Goal: Find specific page/section: Find specific page/section

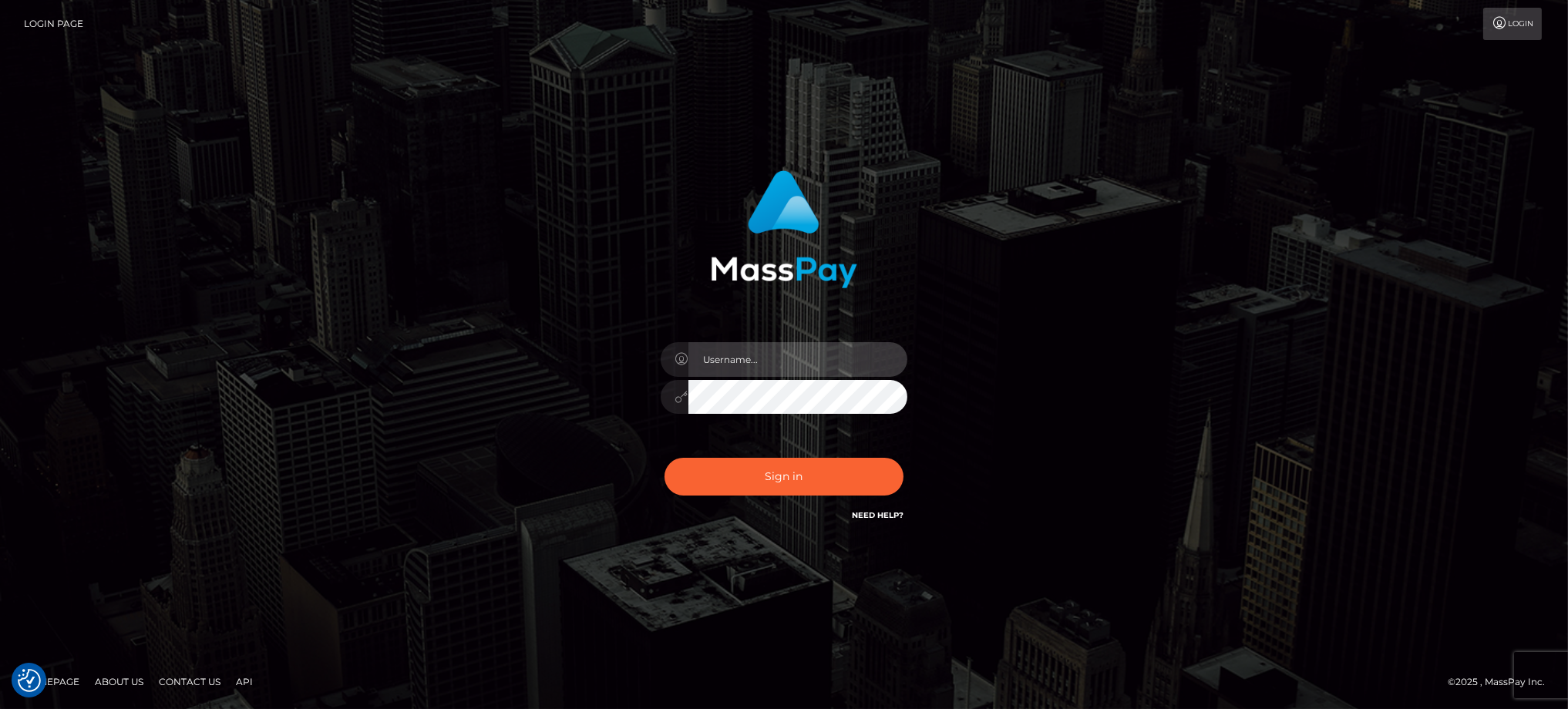
type input "Jiecel"
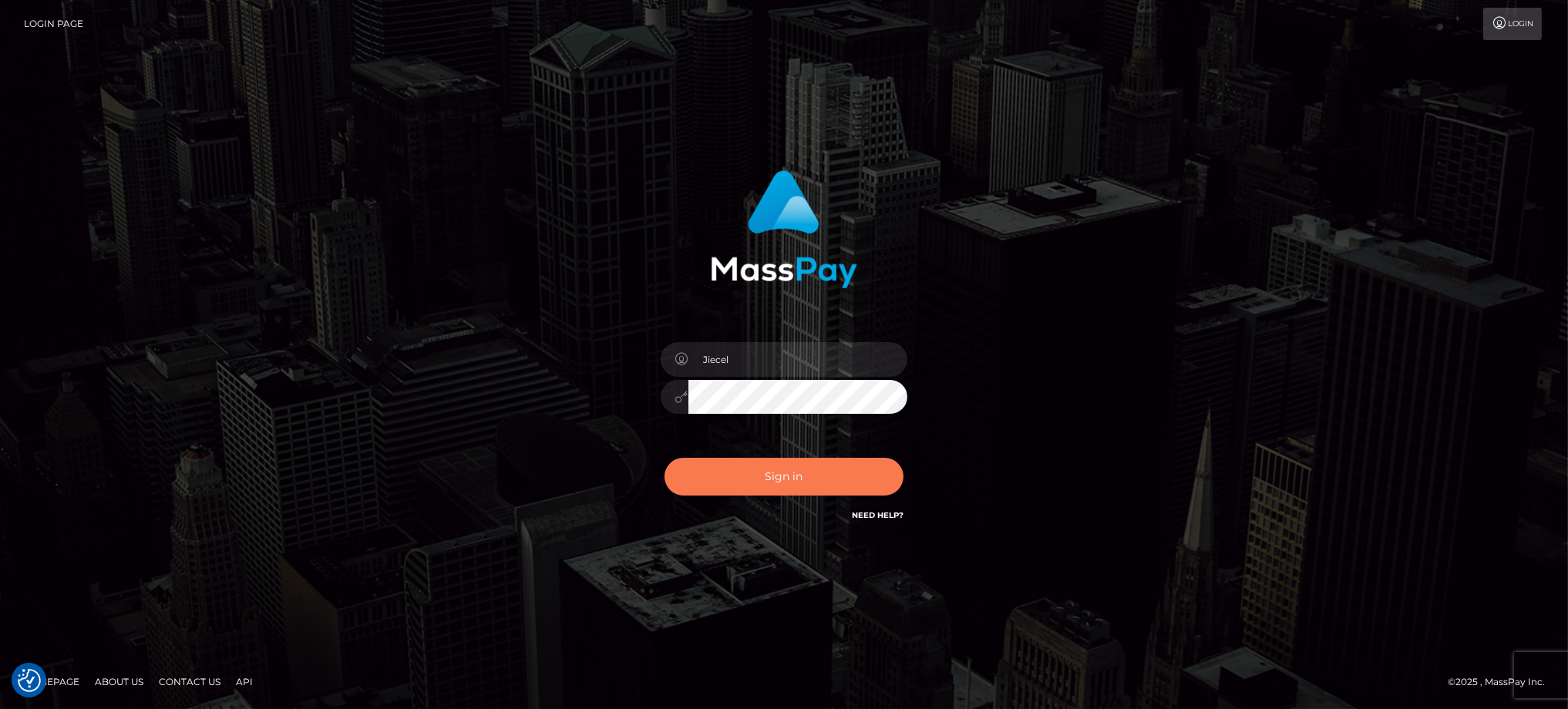
click at [769, 487] on button "Sign in" at bounding box center [784, 476] width 239 height 38
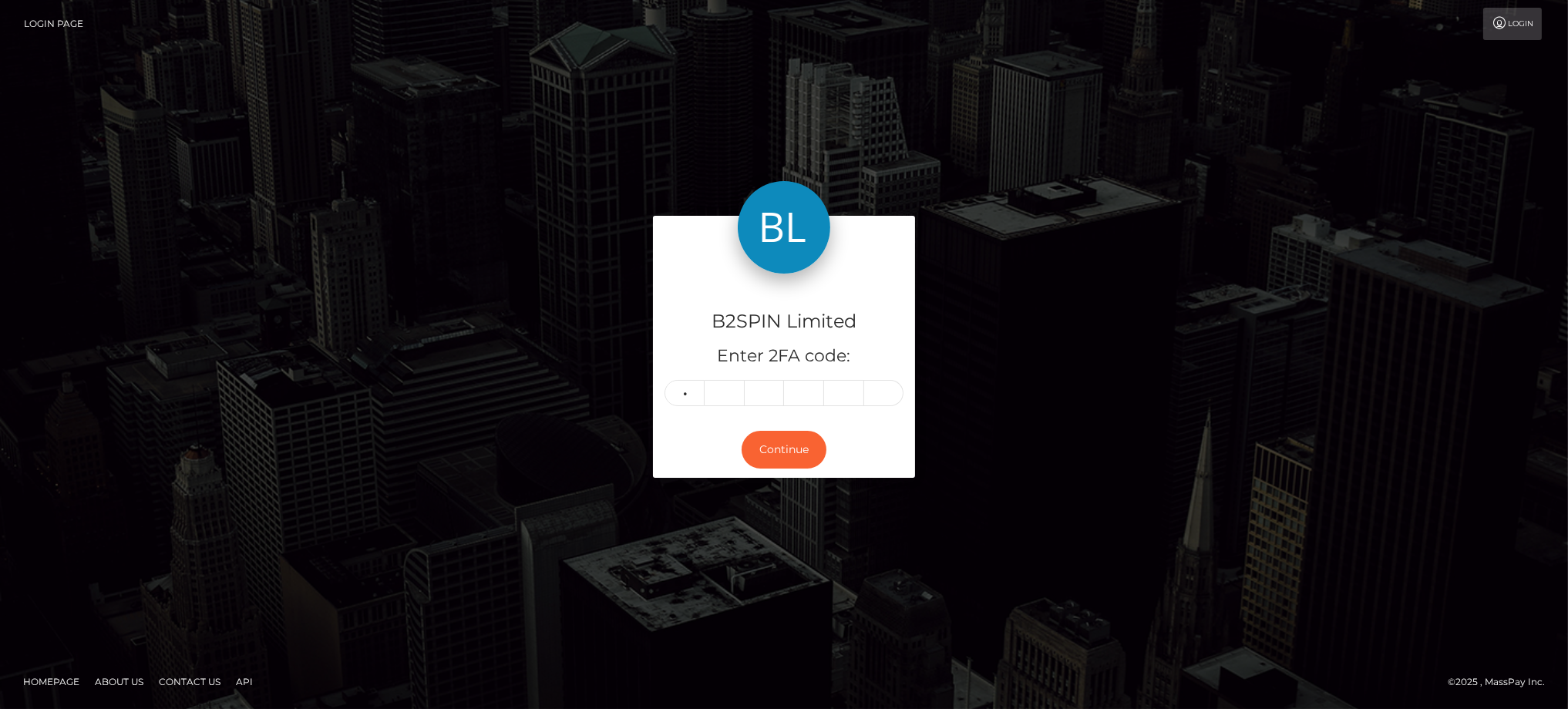
type input "0"
type input "9"
type input "5"
type input "0"
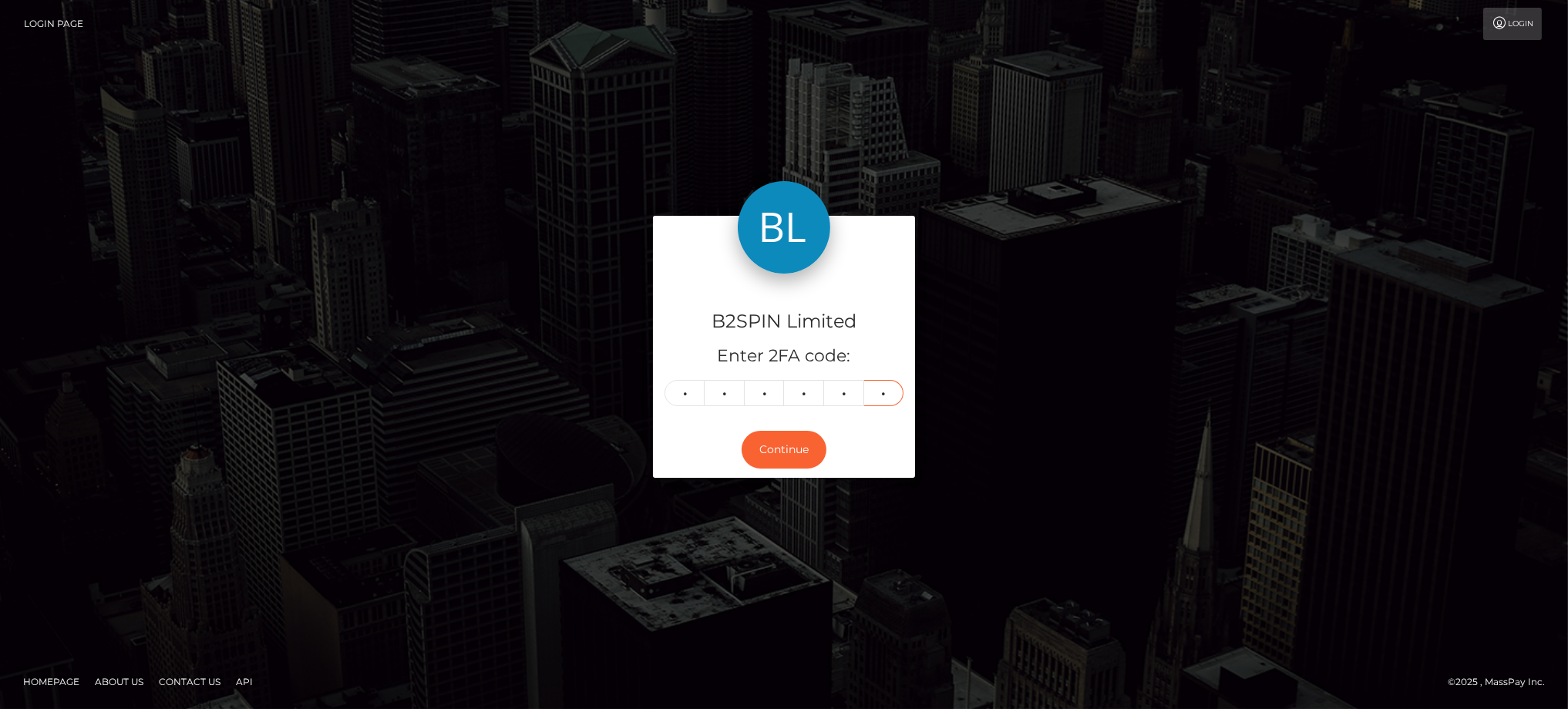
type input "7"
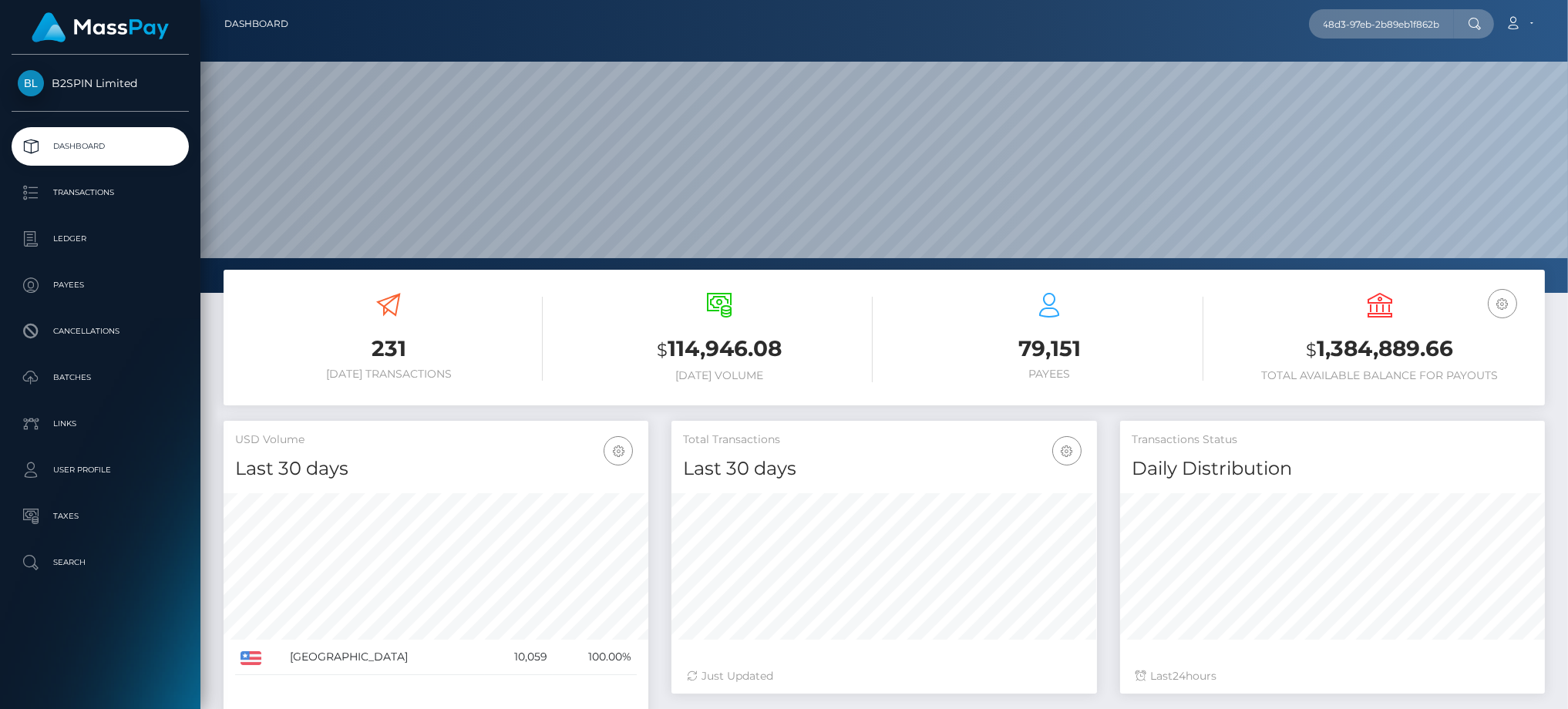
scroll to position [273, 425]
click at [1388, 26] on input "1f67eb04-382a-48d3-97eb-2b89eb1f862b" at bounding box center [1382, 23] width 145 height 29
type input "1f67eb04-382a-48d3-97eb-2b89eb1f862b"
click at [1371, 85] on link "[PERSON_NAME] [PERSON_NAME]" at bounding box center [1410, 80] width 201 height 29
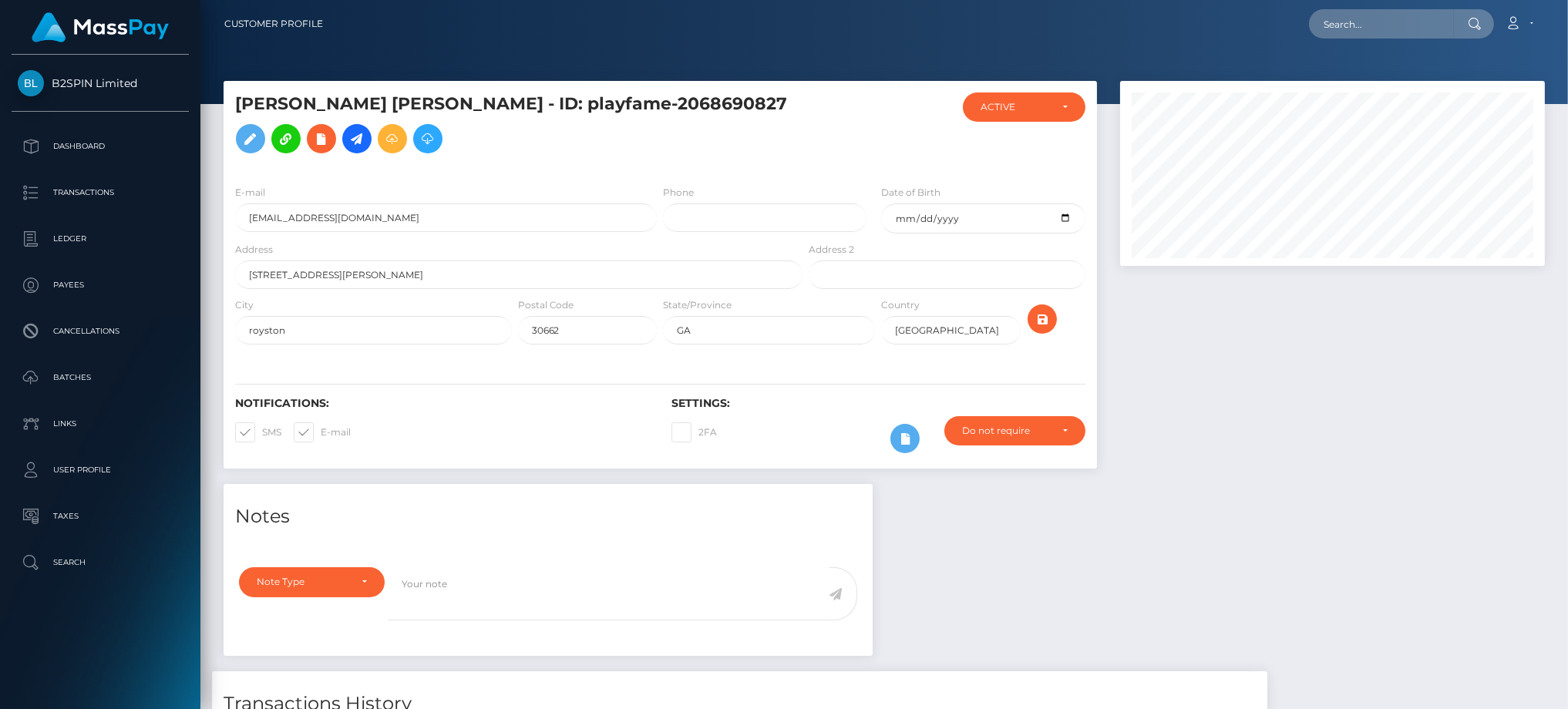
scroll to position [271, 0]
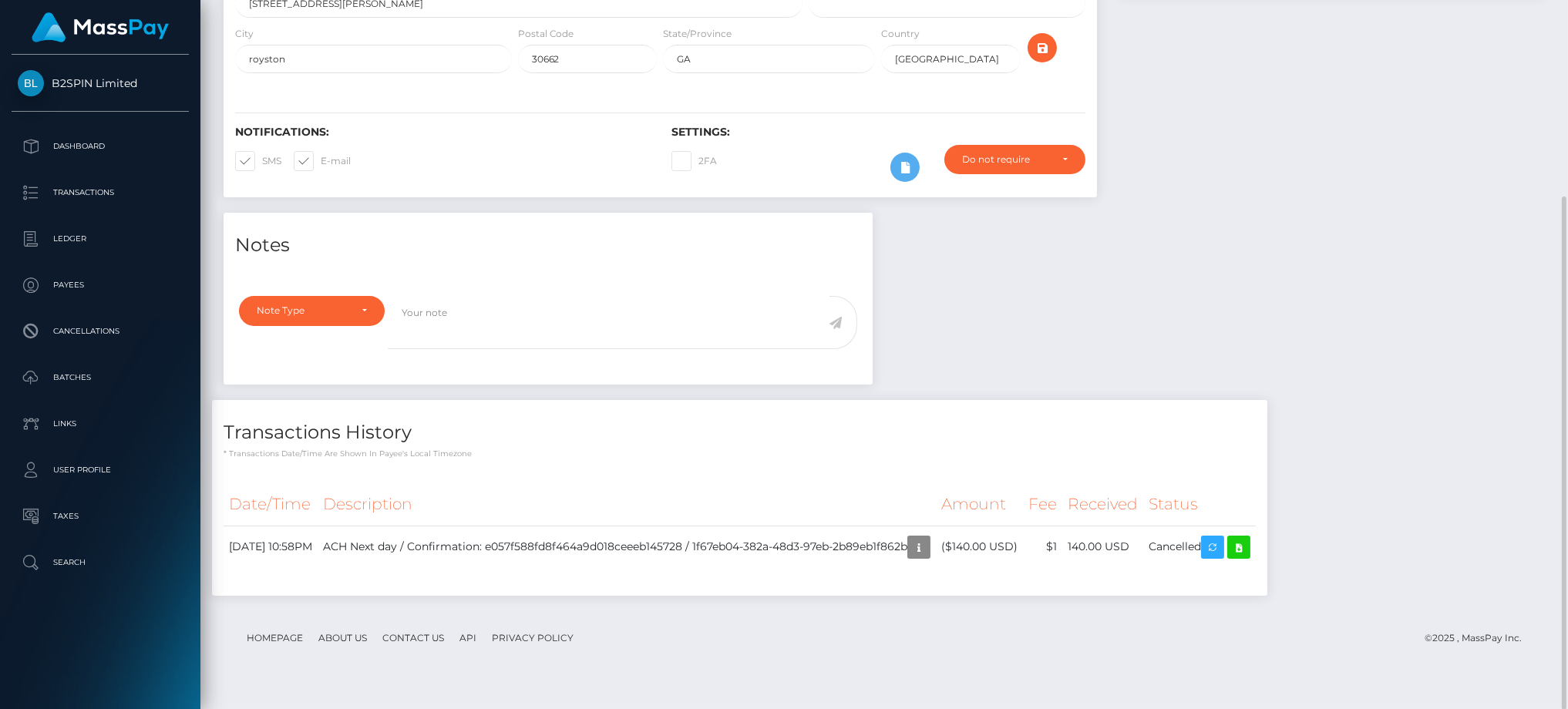
click at [1291, 271] on div "Notes Note Type Compliance Clear Compliance General Note Type" at bounding box center [883, 412] width 1344 height 399
click at [1248, 272] on div "Notes Note Type Compliance Clear Compliance General Note Type" at bounding box center [883, 412] width 1344 height 399
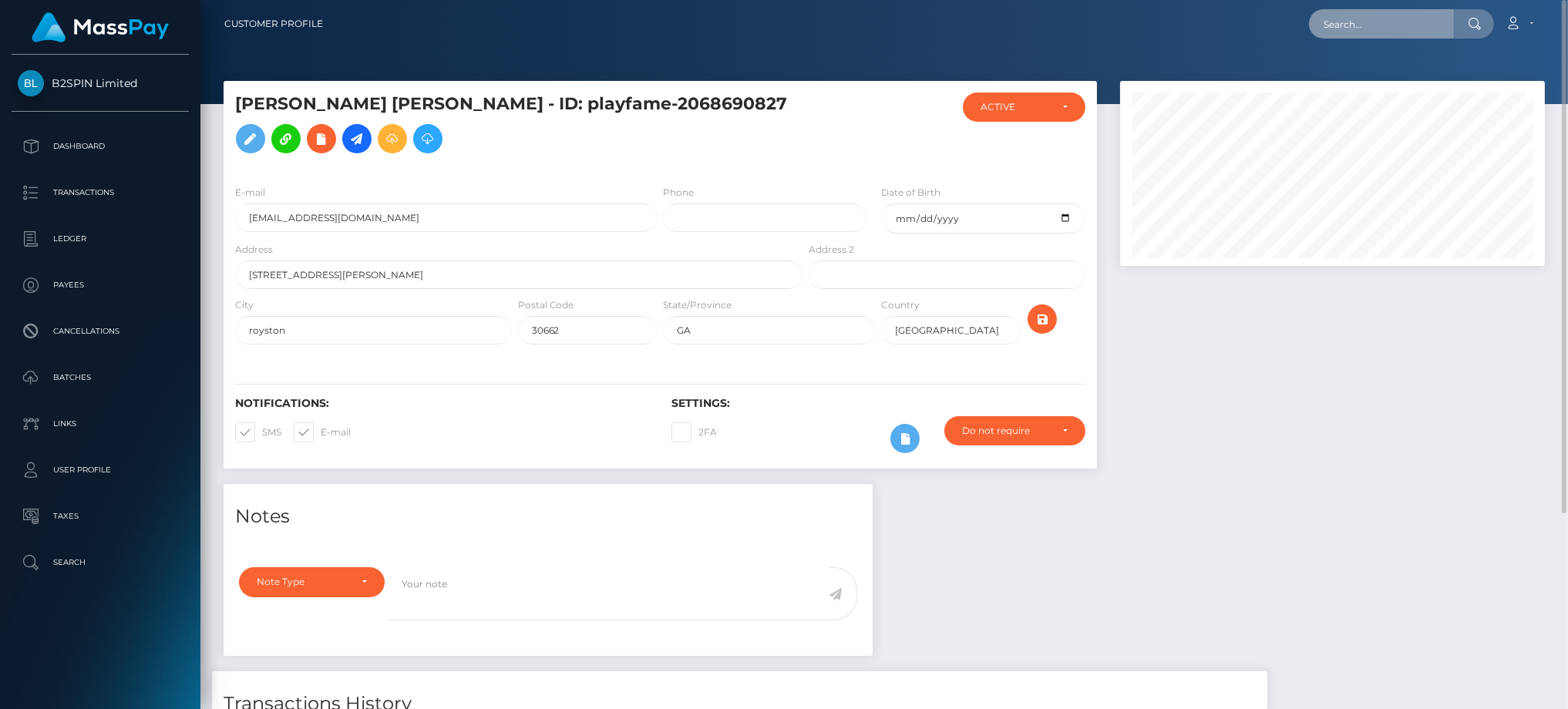
click at [1388, 31] on input "text" at bounding box center [1382, 23] width 145 height 29
paste input "1f67eb04-382a-48d3-97eb-2b89eb1f862b"
click at [1349, 24] on input "cac_1f67eb04-382a-48d3-97eb-2b89eb1f862b" at bounding box center [1382, 23] width 145 height 29
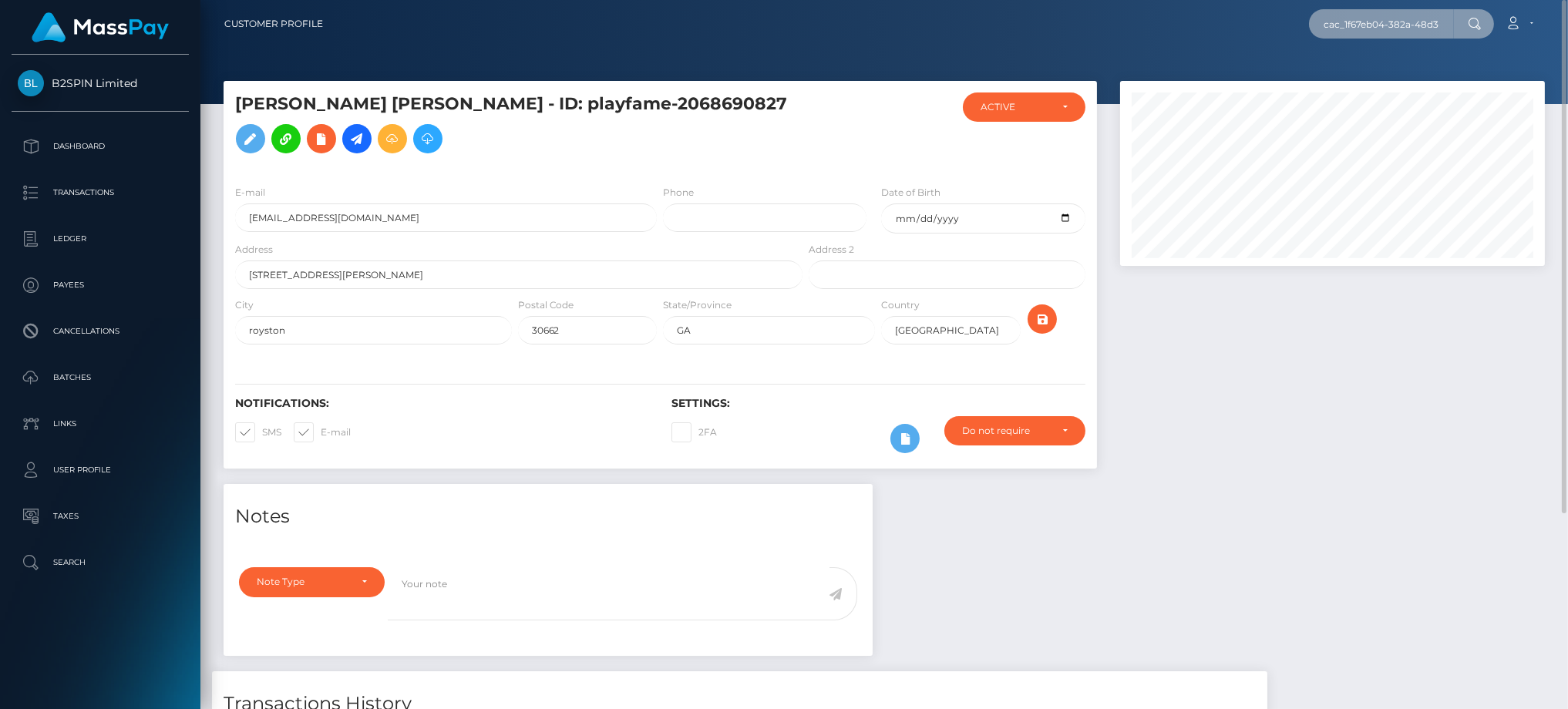
paste input "2068690827"
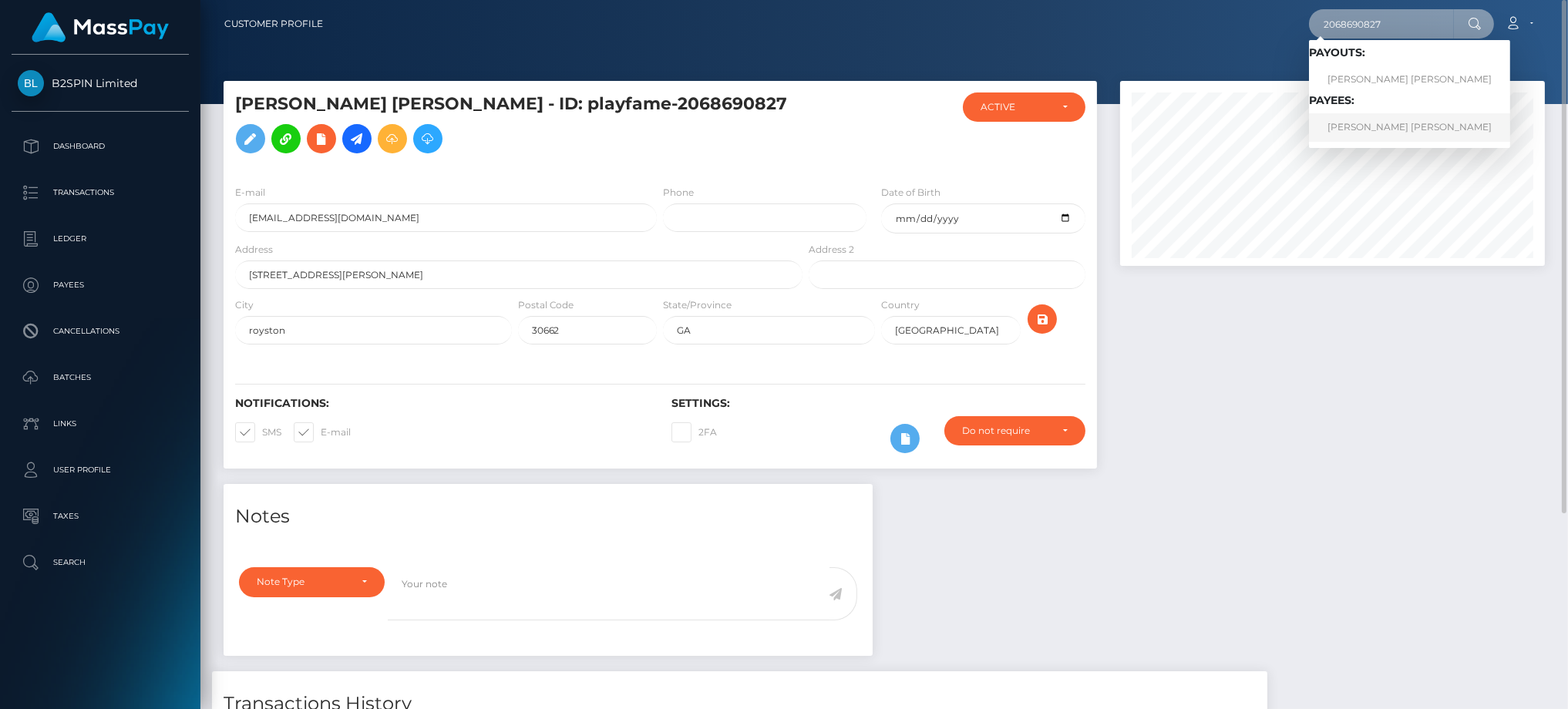
type input "2068690827"
click at [1364, 135] on link "ANASTASIA LEA ROSS" at bounding box center [1410, 127] width 201 height 29
